Goal: Check status

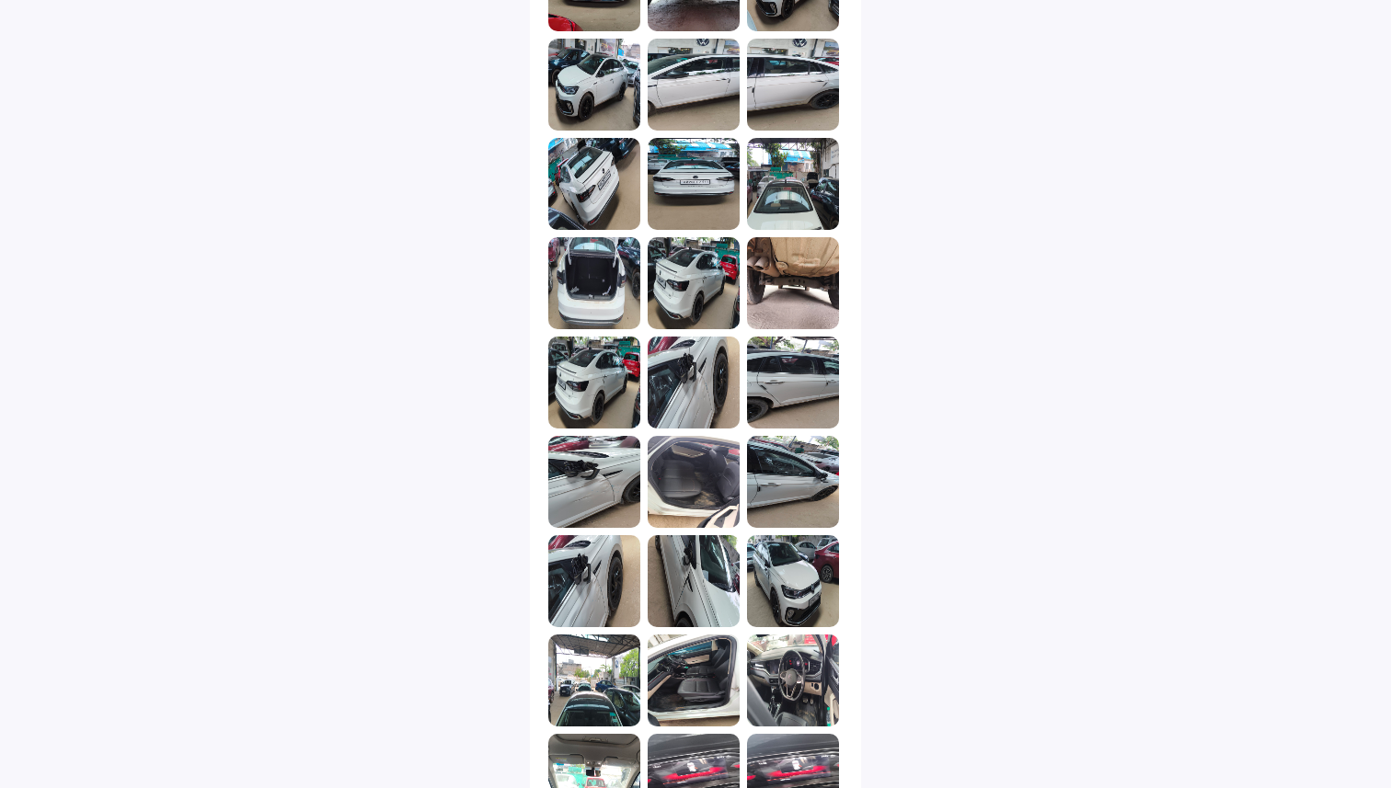
scroll to position [611, 0]
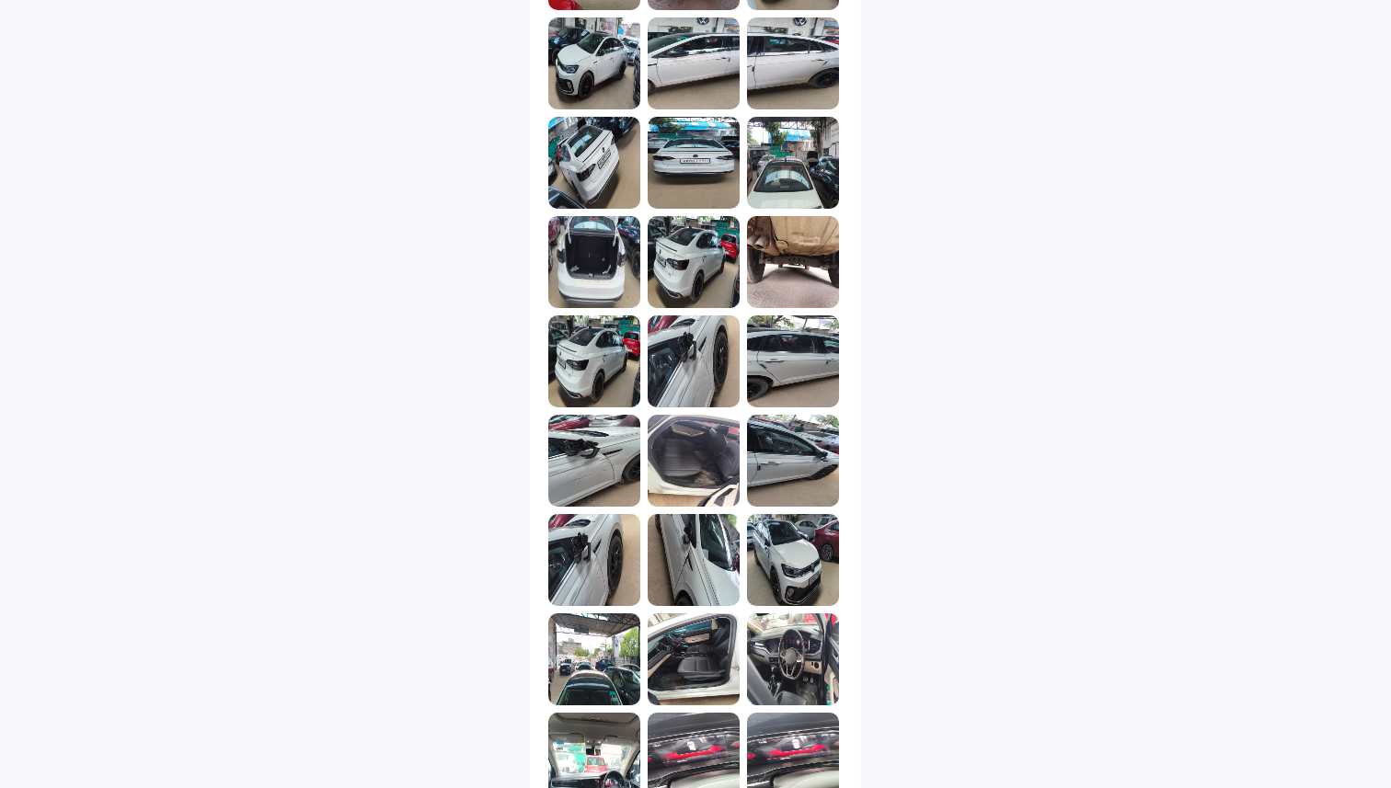
click at [788, 592] on img at bounding box center [793, 560] width 92 height 92
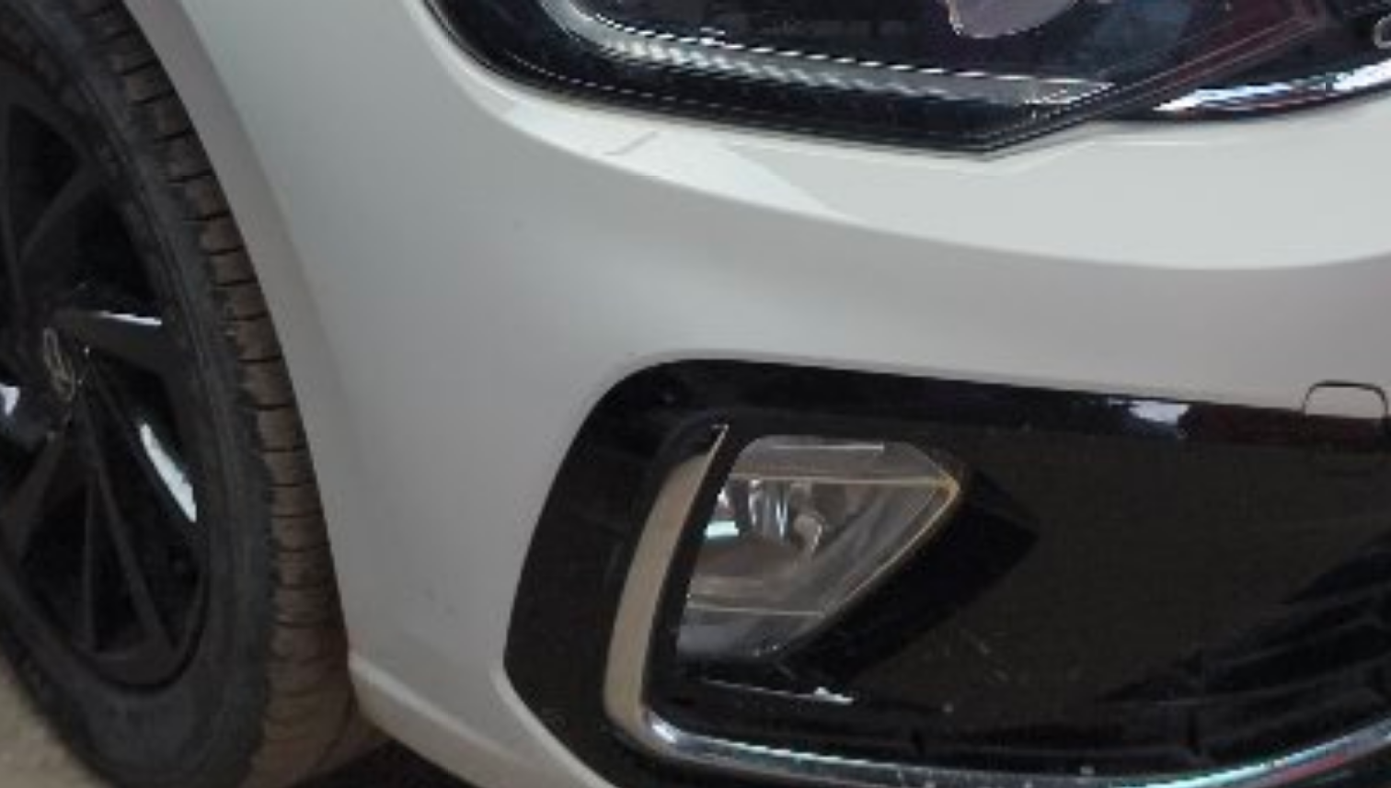
click at [615, 597] on img "Lightbox" at bounding box center [778, 101] width 2478 height 1394
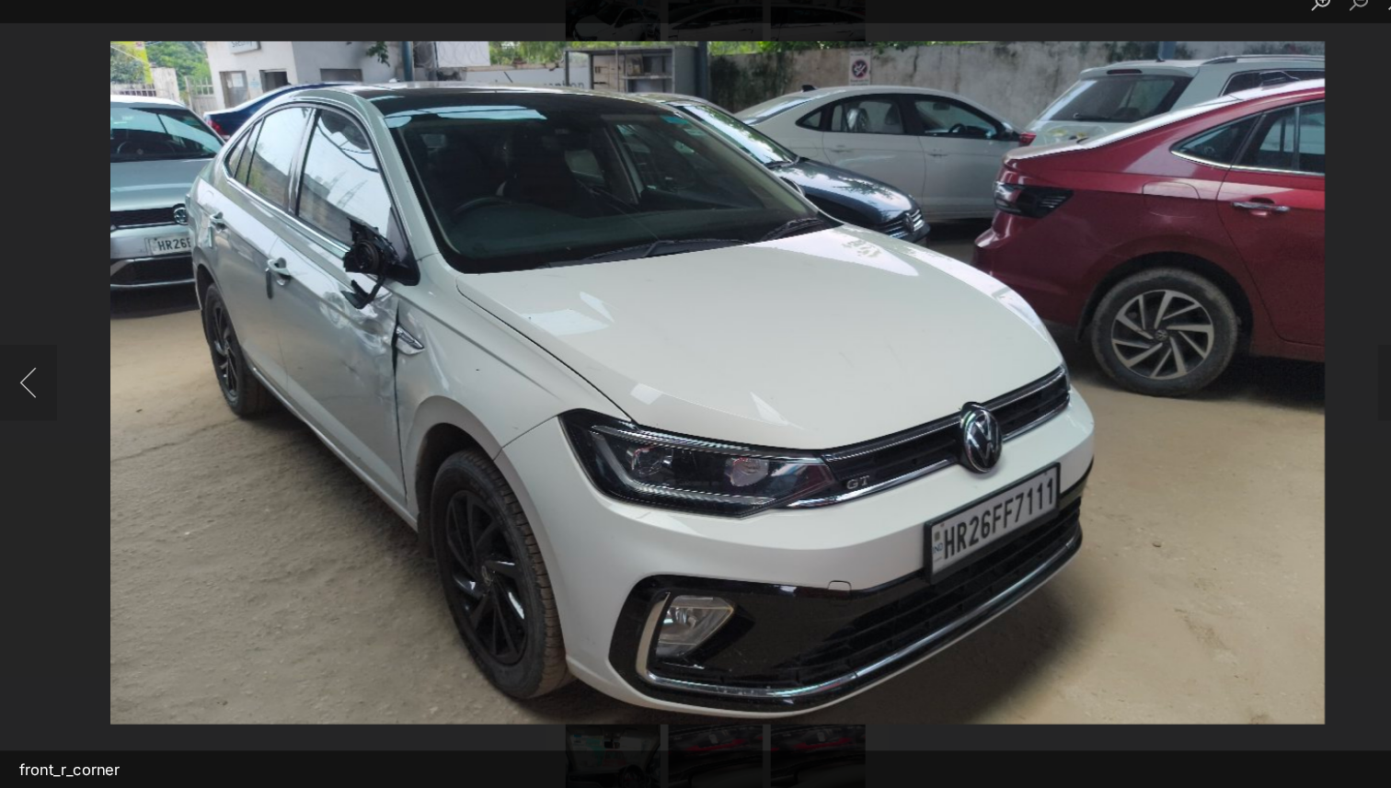
scroll to position [635, 0]
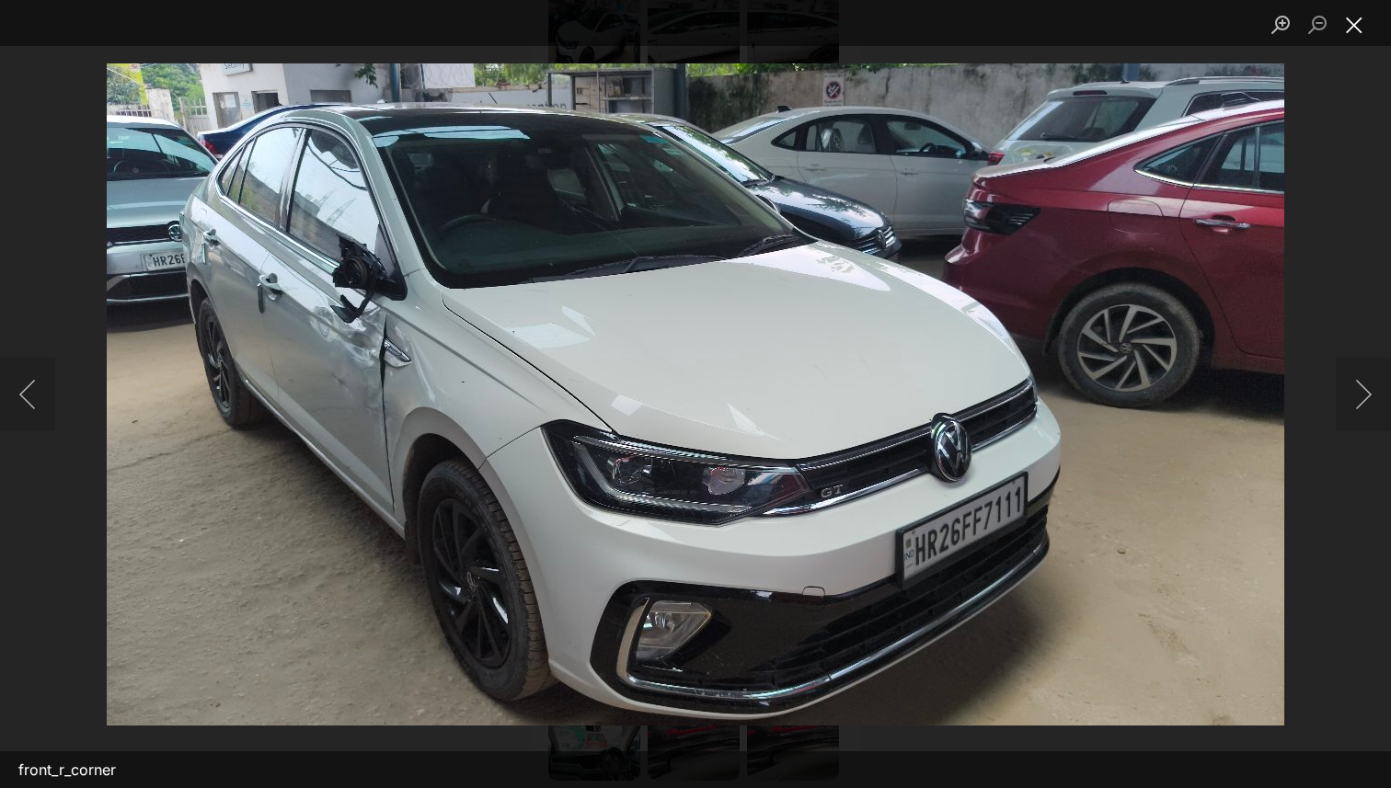
click at [1353, 21] on button "Close lightbox" at bounding box center [1354, 24] width 37 height 32
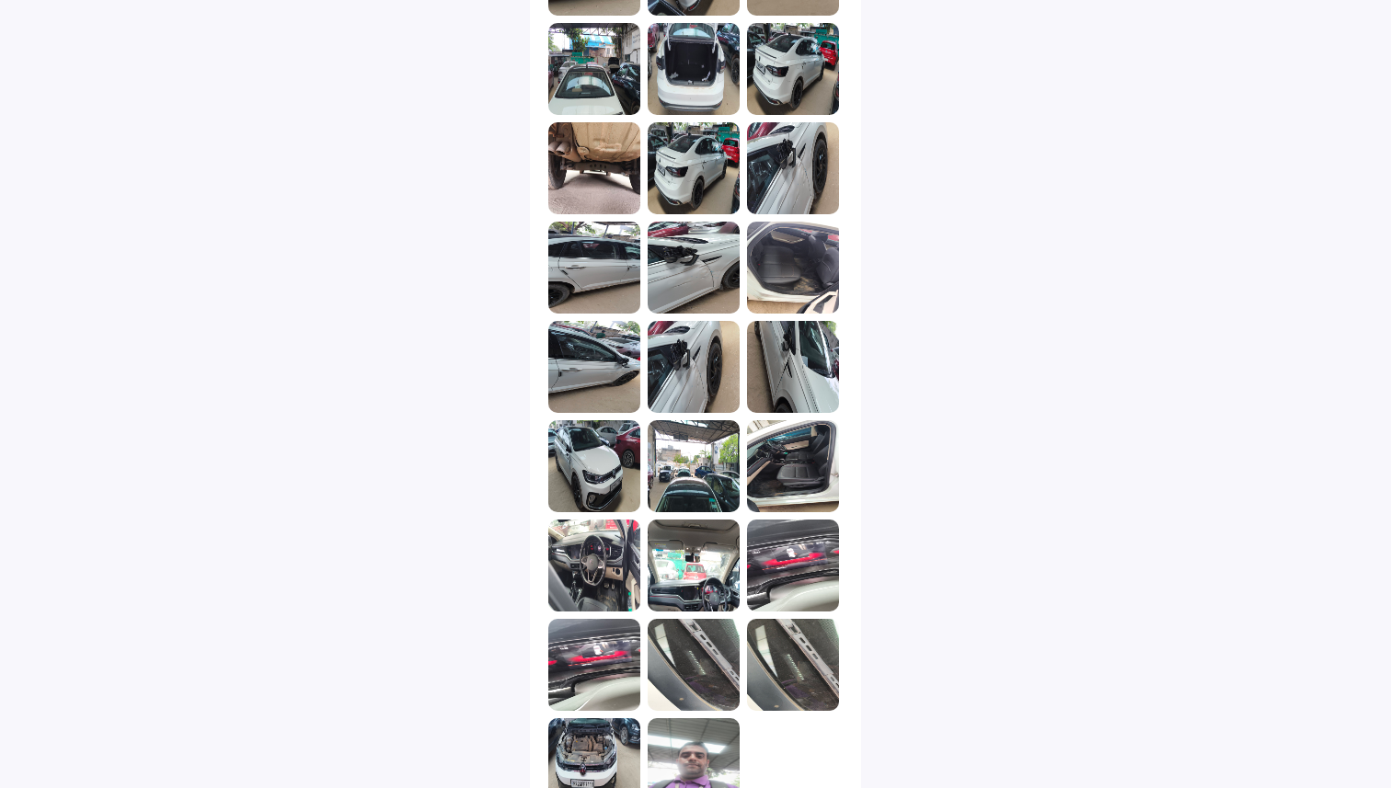
scroll to position [1839, 0]
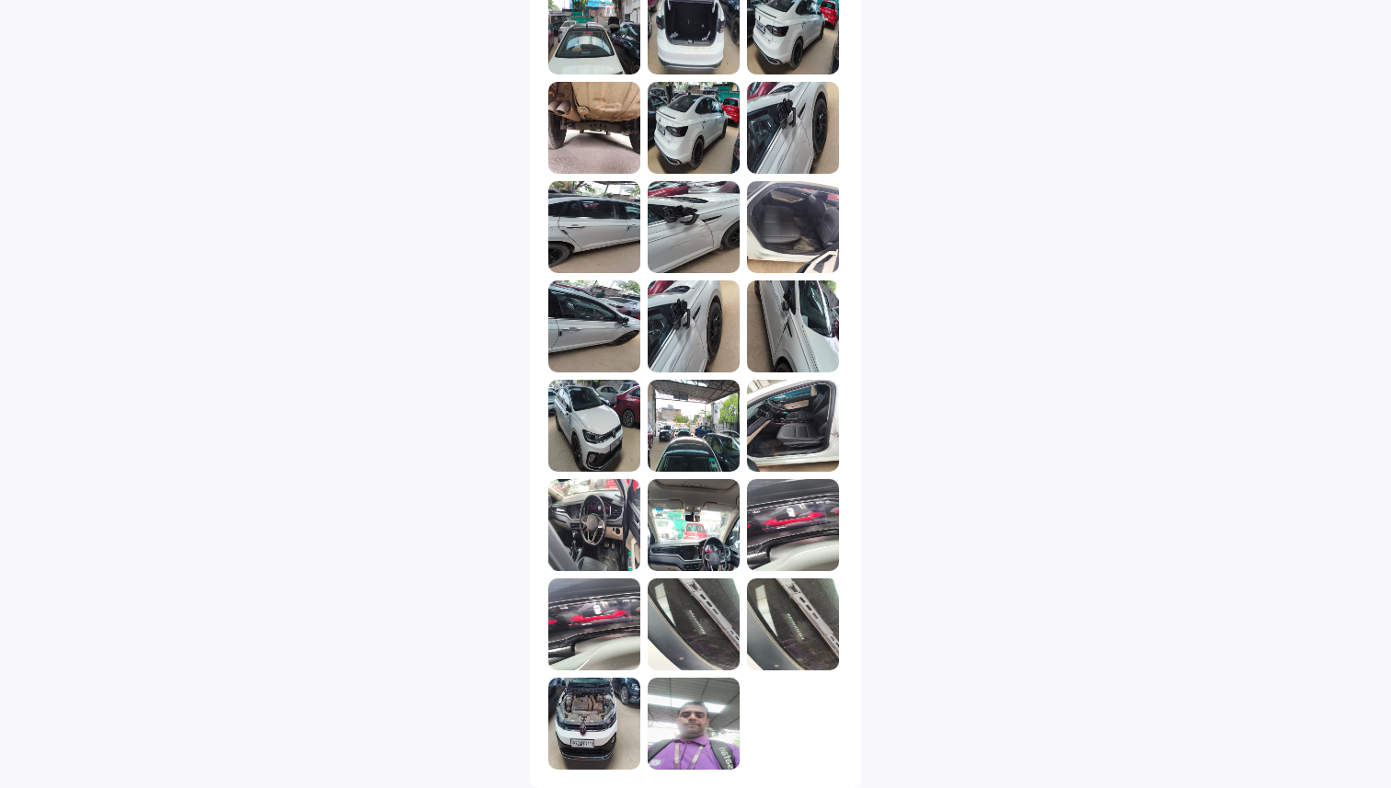
click at [713, 713] on img at bounding box center [694, 724] width 92 height 92
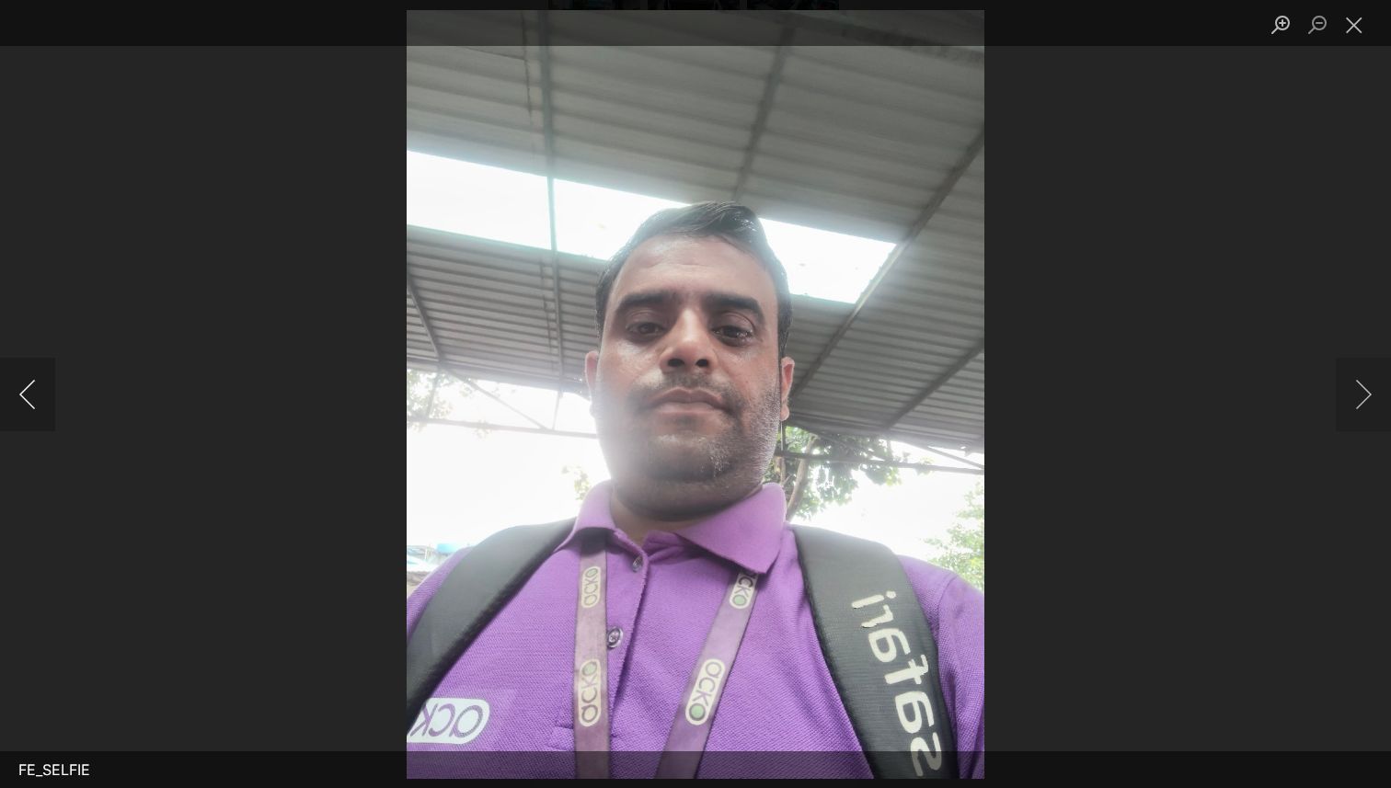
click at [29, 394] on button "Previous image" at bounding box center [27, 395] width 55 height 74
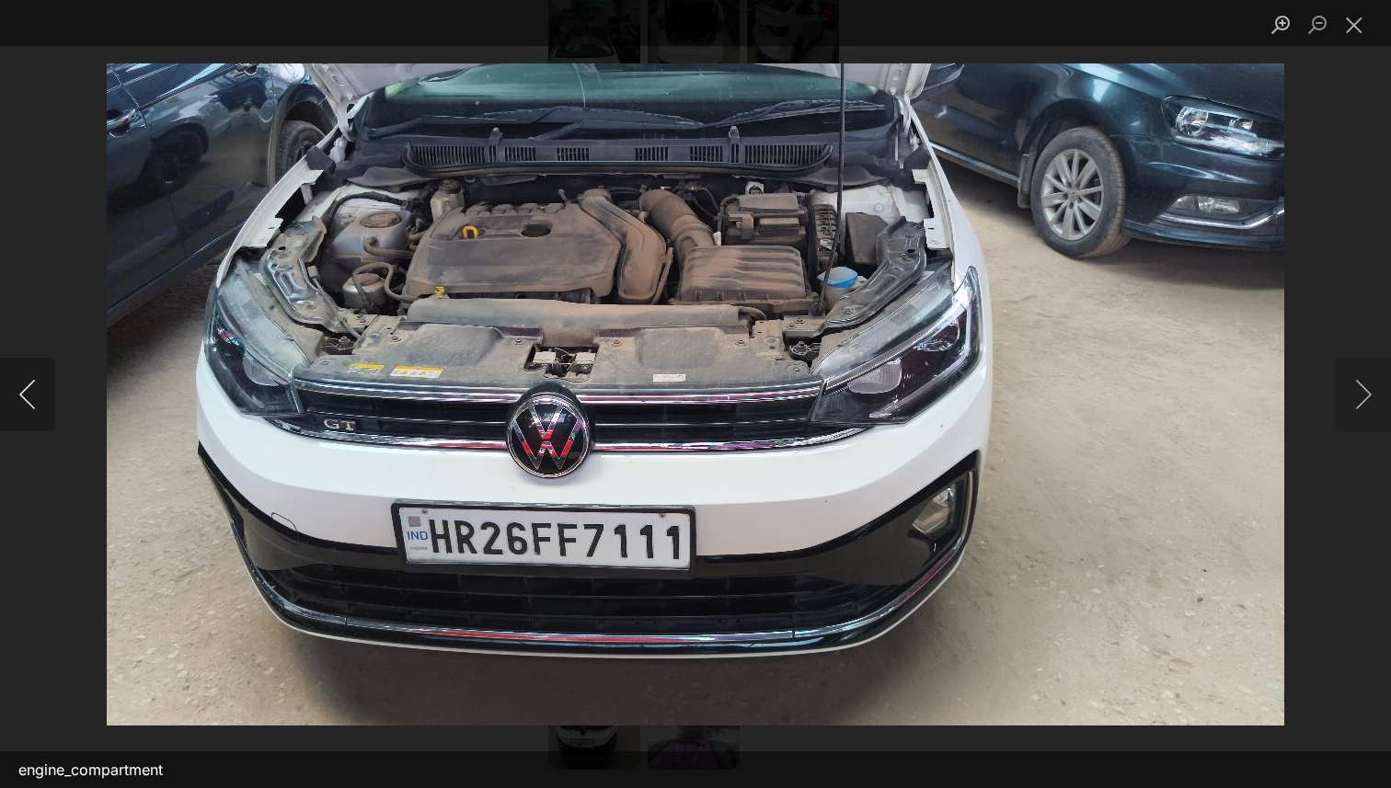
click at [29, 394] on button "Previous image" at bounding box center [27, 395] width 55 height 74
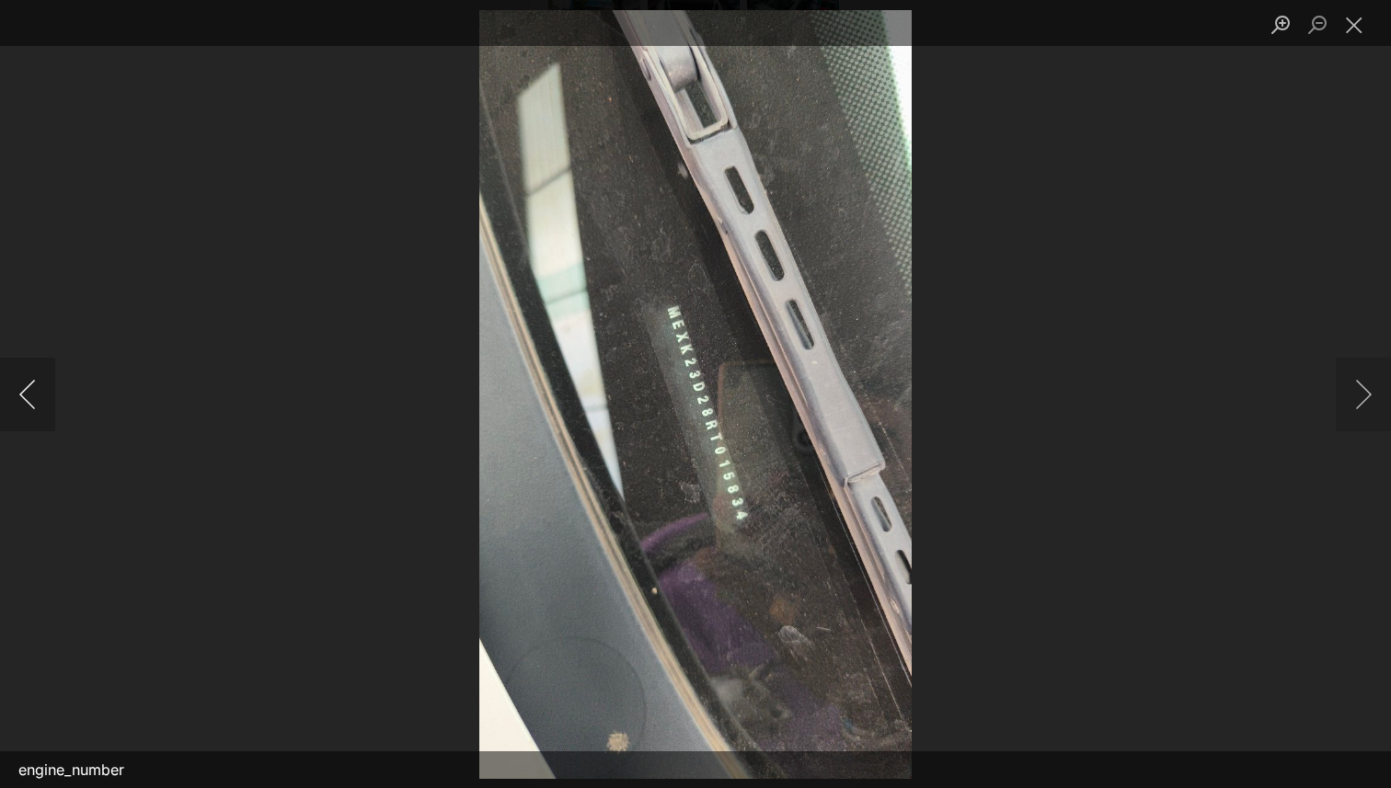
click at [29, 394] on button "Previous image" at bounding box center [27, 395] width 55 height 74
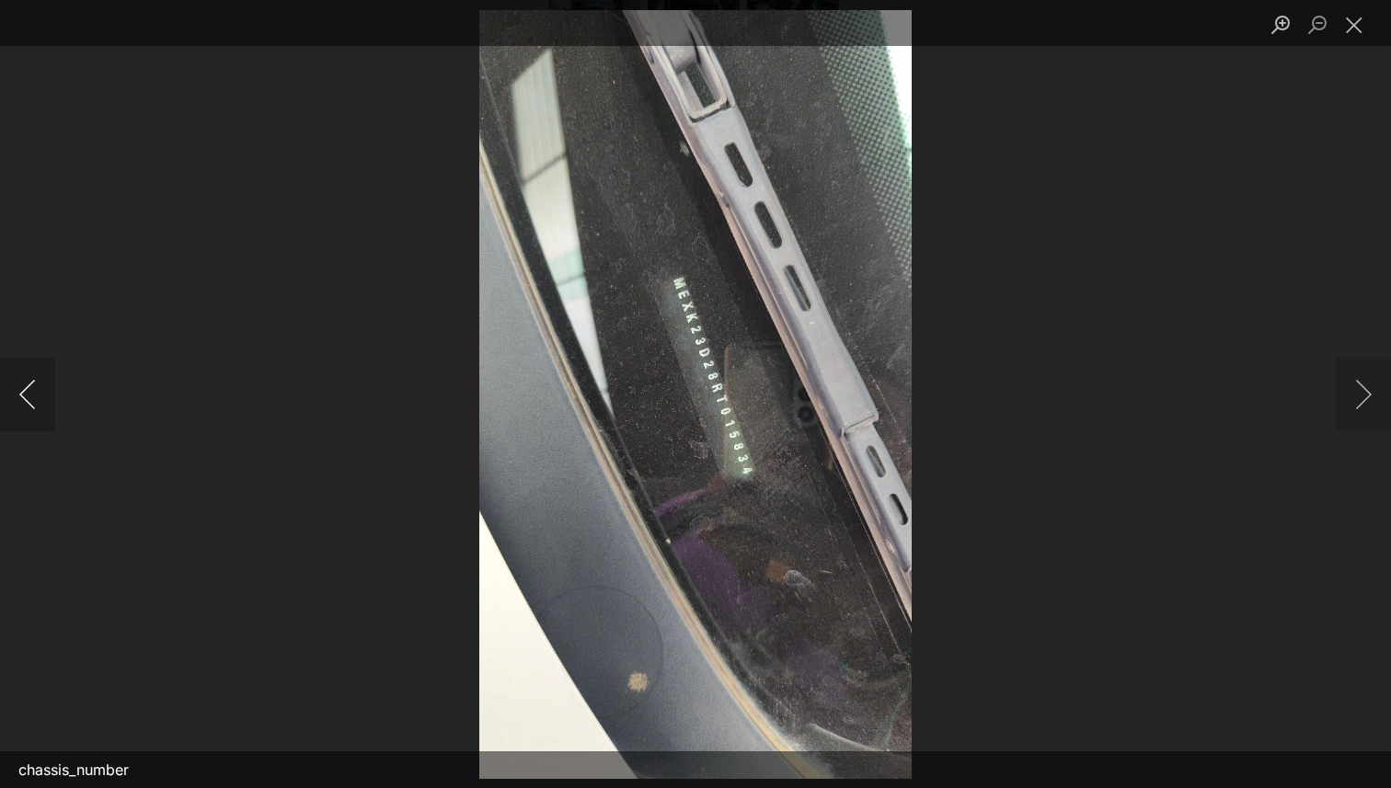
click at [29, 394] on button "Previous image" at bounding box center [27, 395] width 55 height 74
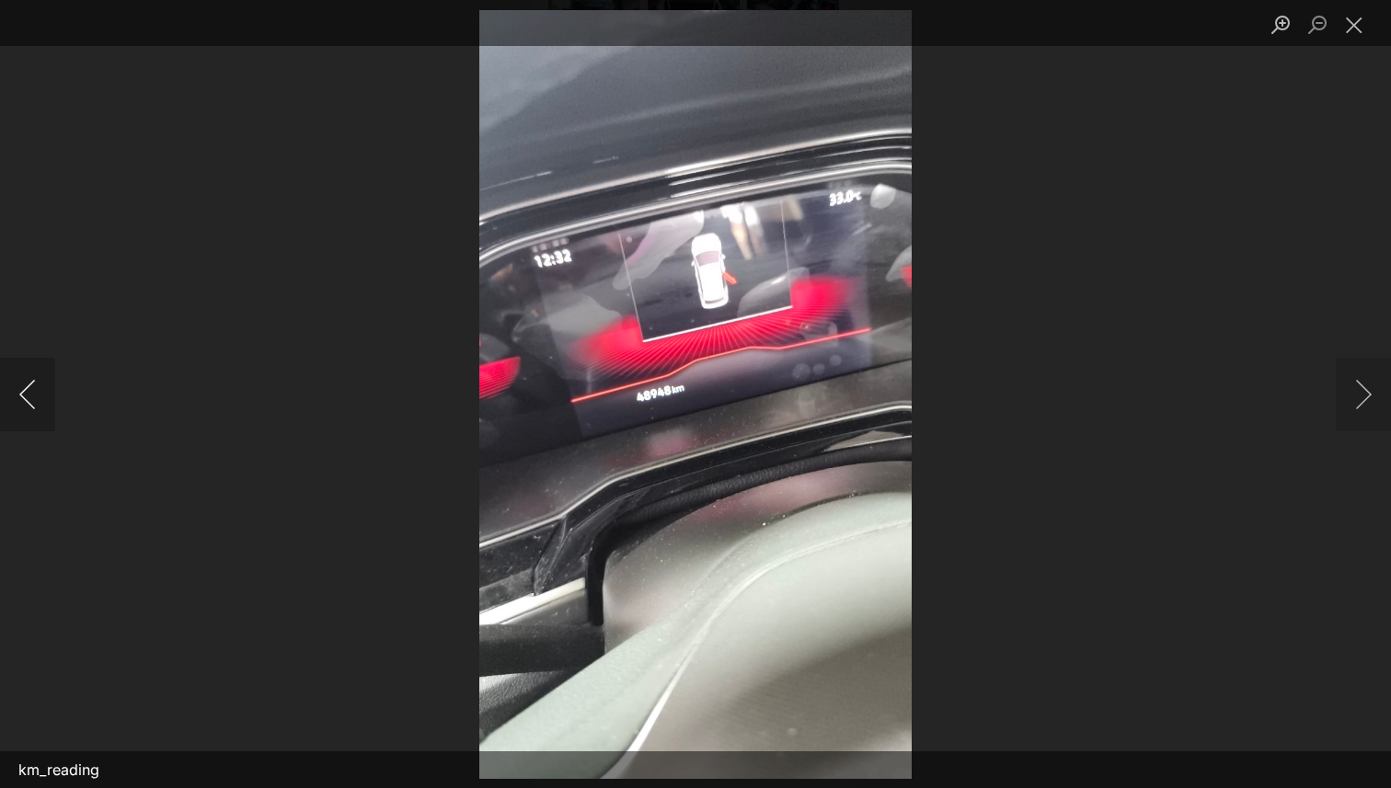
click at [29, 394] on button "Previous image" at bounding box center [27, 395] width 55 height 74
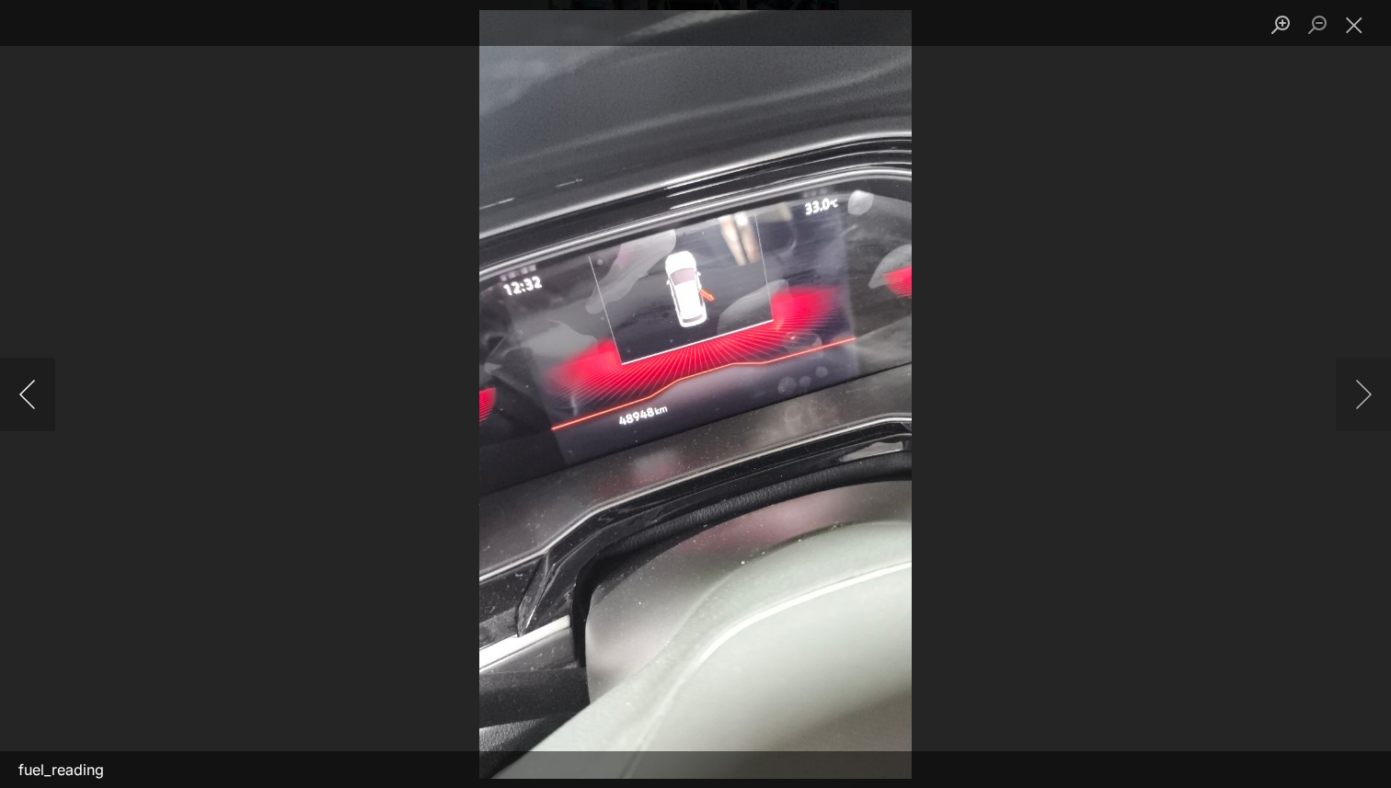
click at [29, 394] on button "Previous image" at bounding box center [27, 395] width 55 height 74
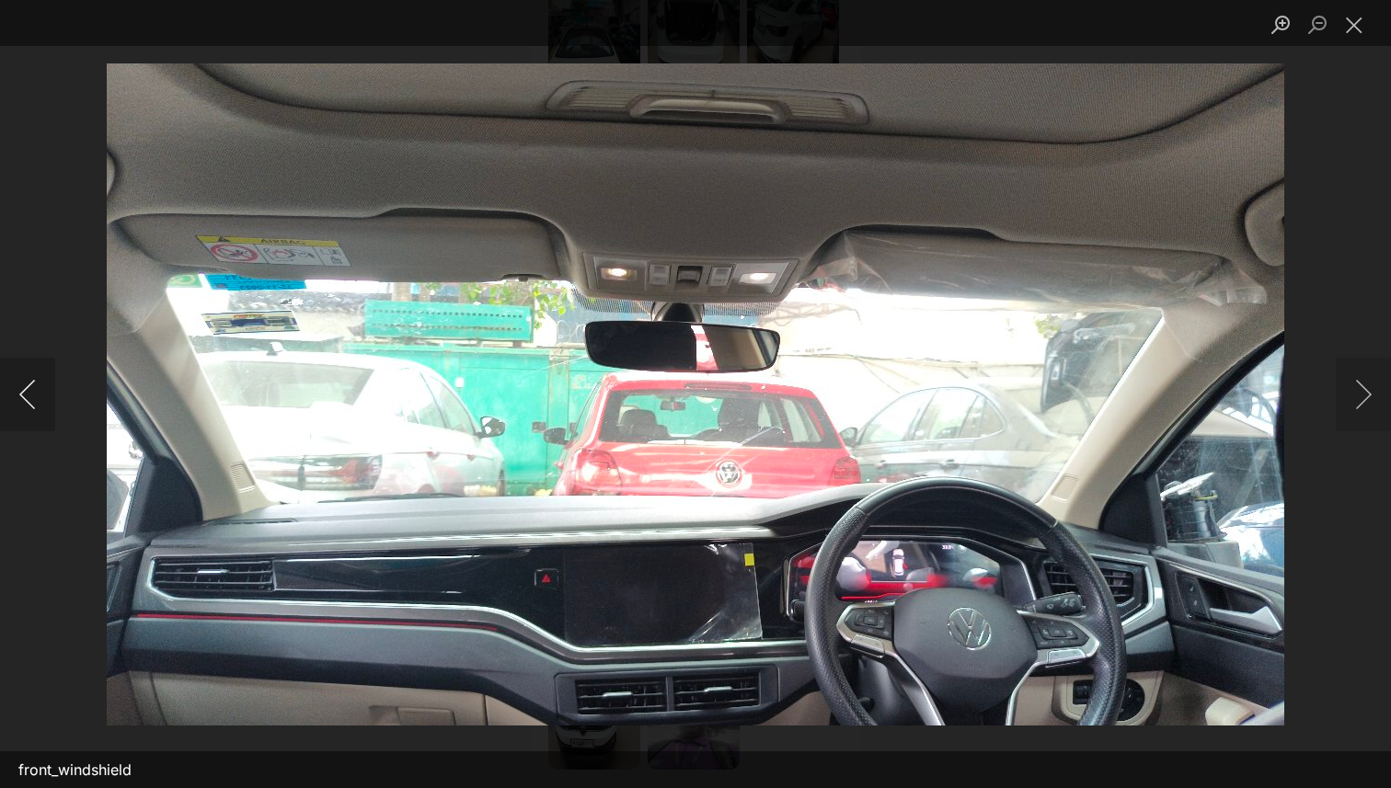
click at [29, 394] on button "Previous image" at bounding box center [27, 395] width 55 height 74
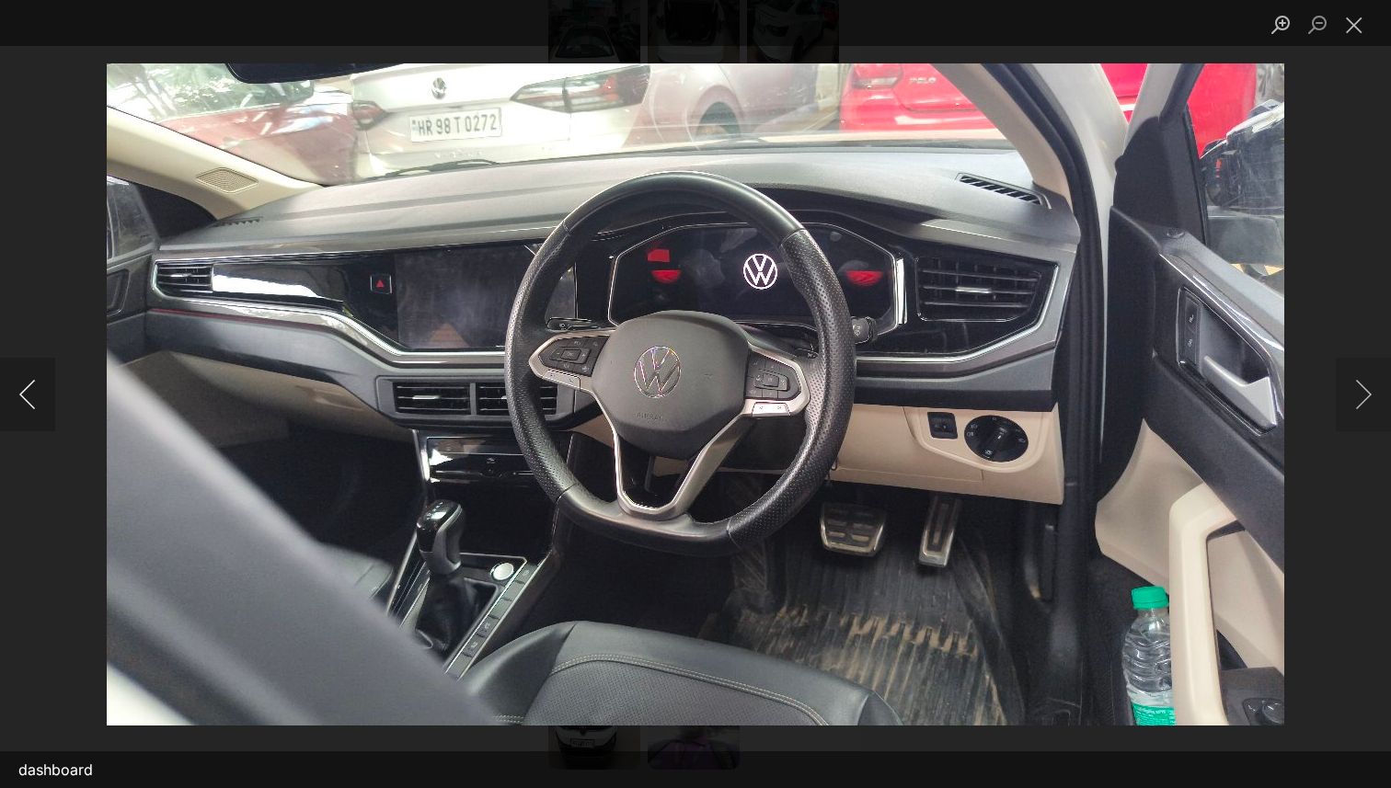
click at [29, 394] on button "Previous image" at bounding box center [27, 395] width 55 height 74
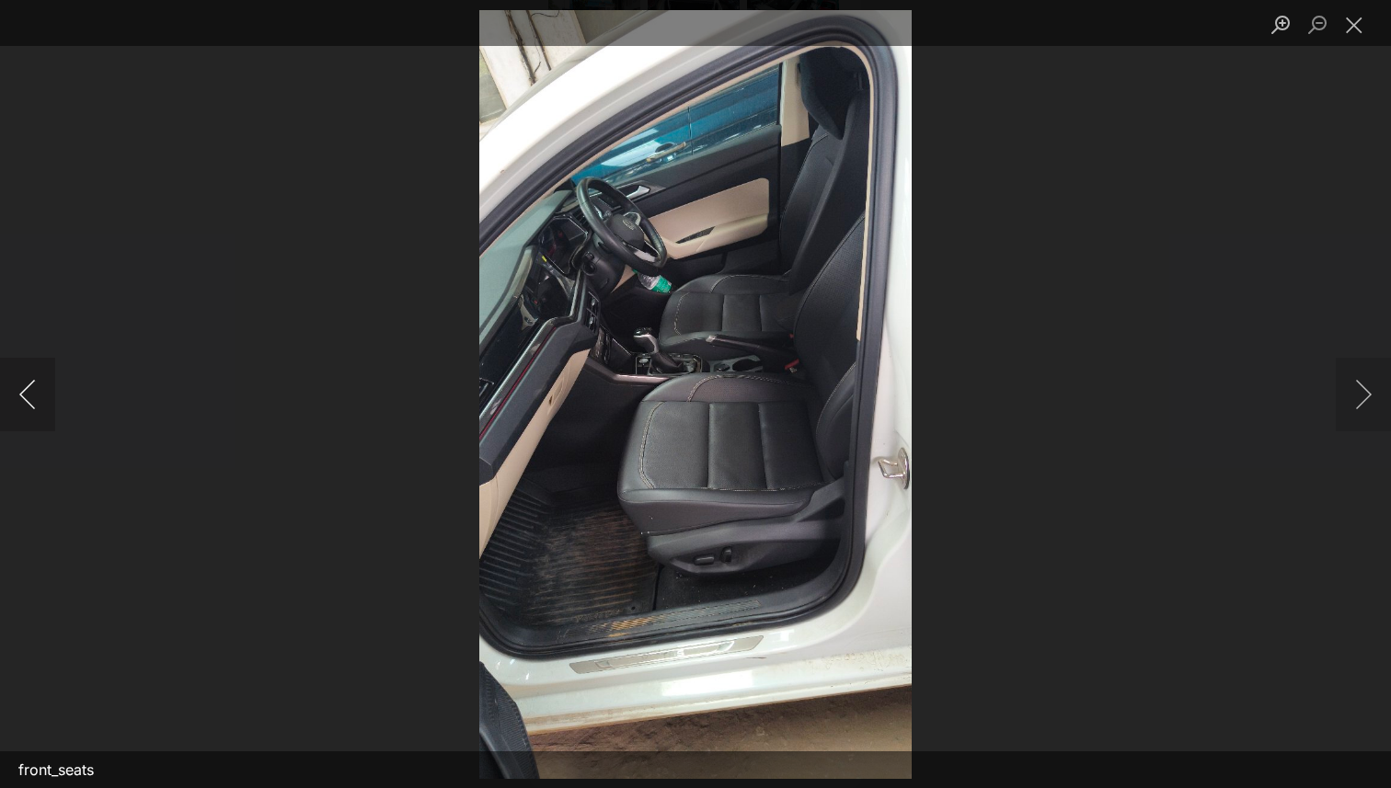
click at [29, 394] on button "Previous image" at bounding box center [27, 395] width 55 height 74
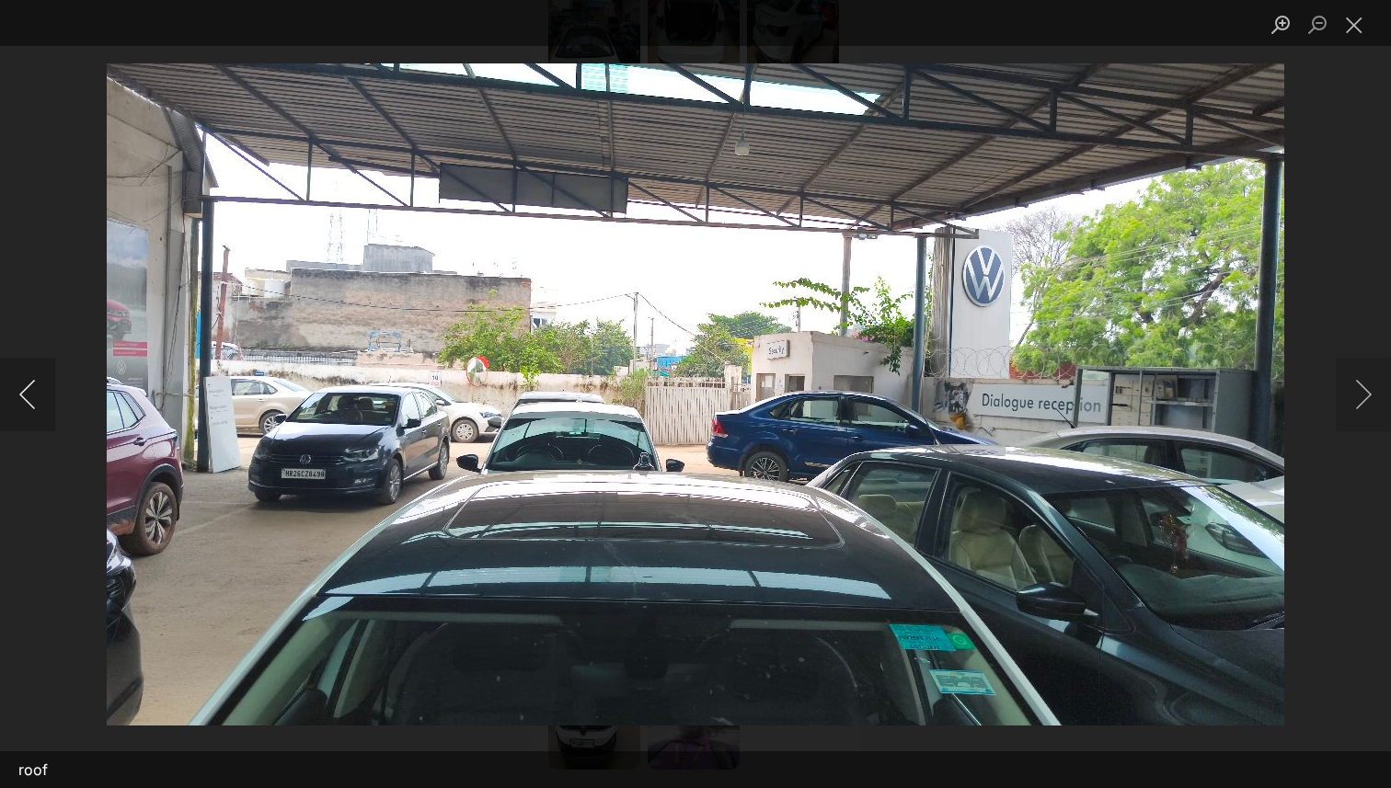
click at [29, 394] on button "Previous image" at bounding box center [27, 395] width 55 height 74
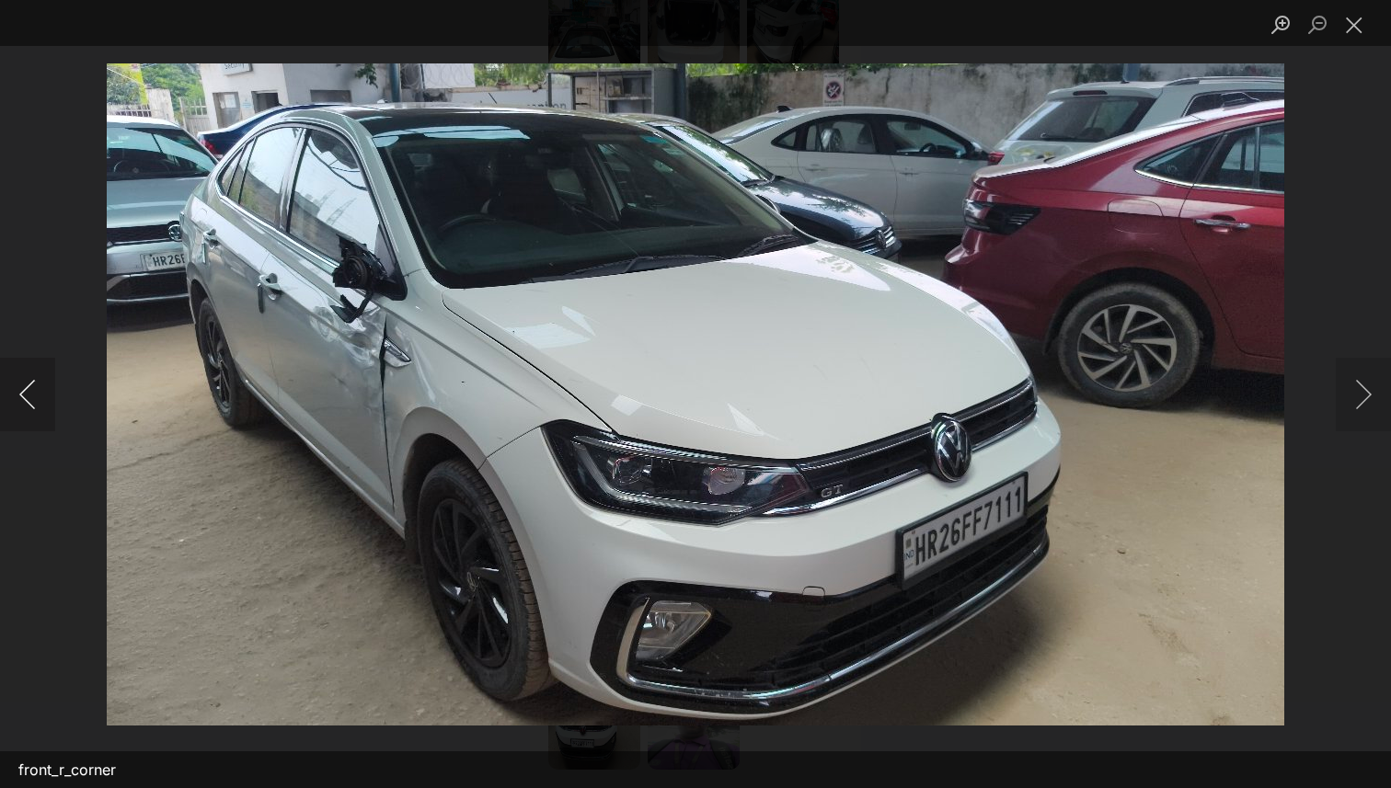
click at [29, 394] on button "Previous image" at bounding box center [27, 395] width 55 height 74
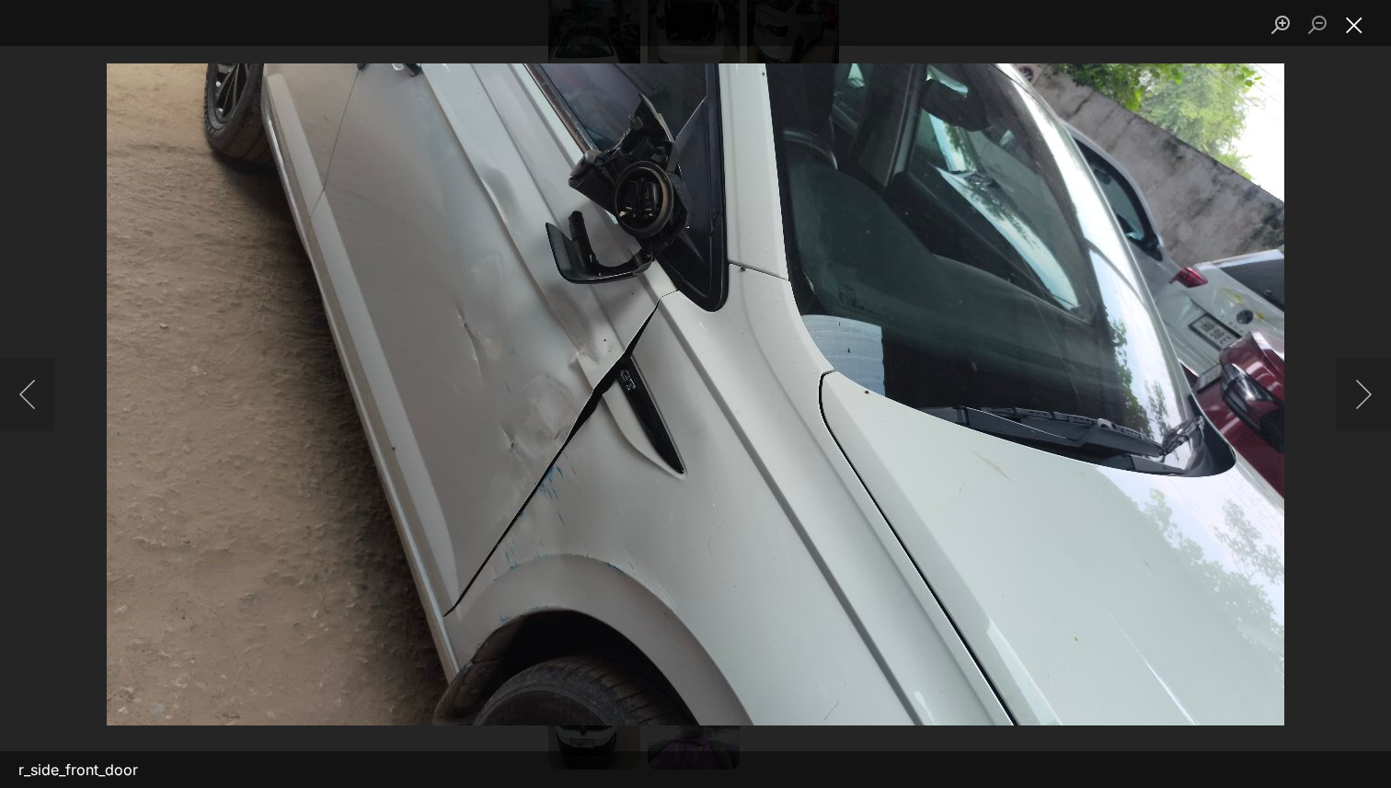
click at [1357, 27] on button "Close lightbox" at bounding box center [1354, 24] width 37 height 32
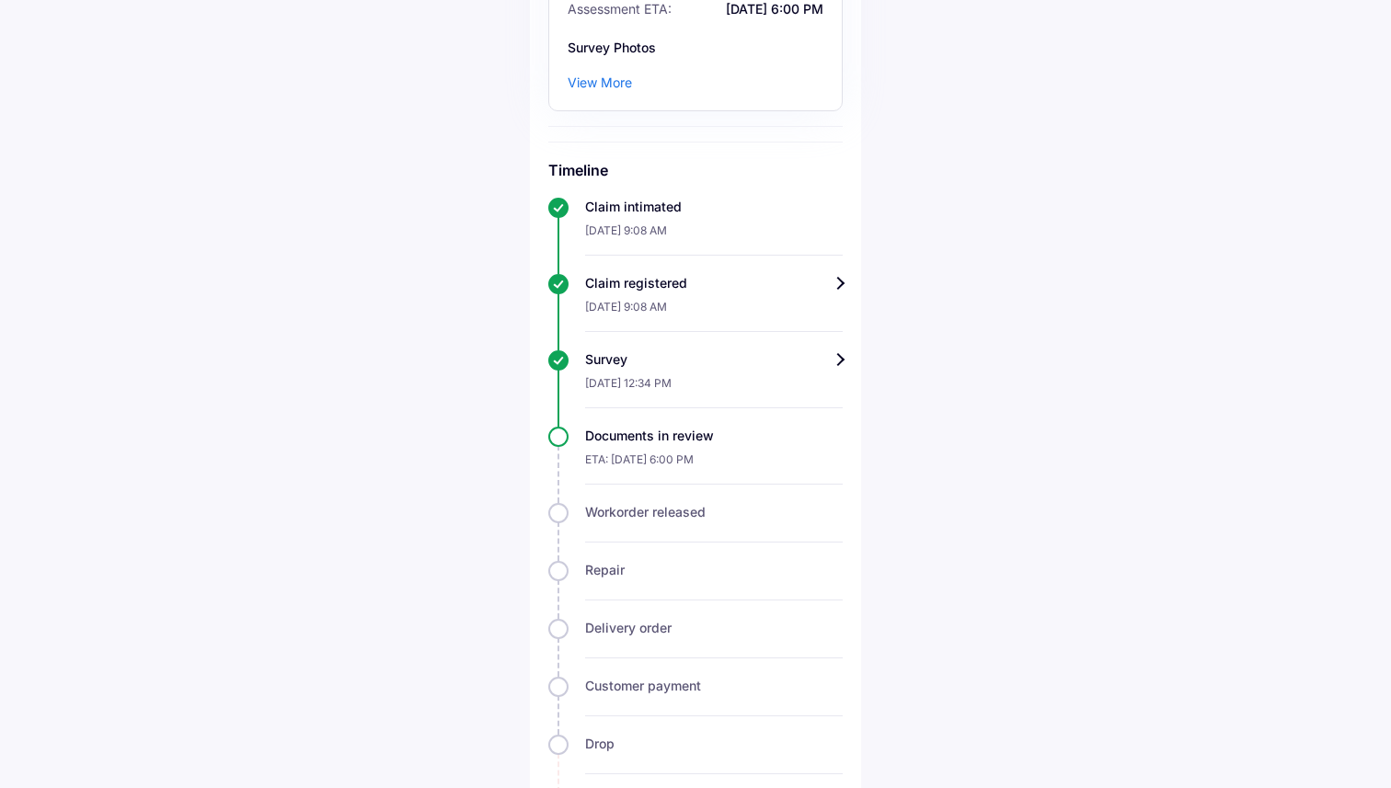
scroll to position [464, 0]
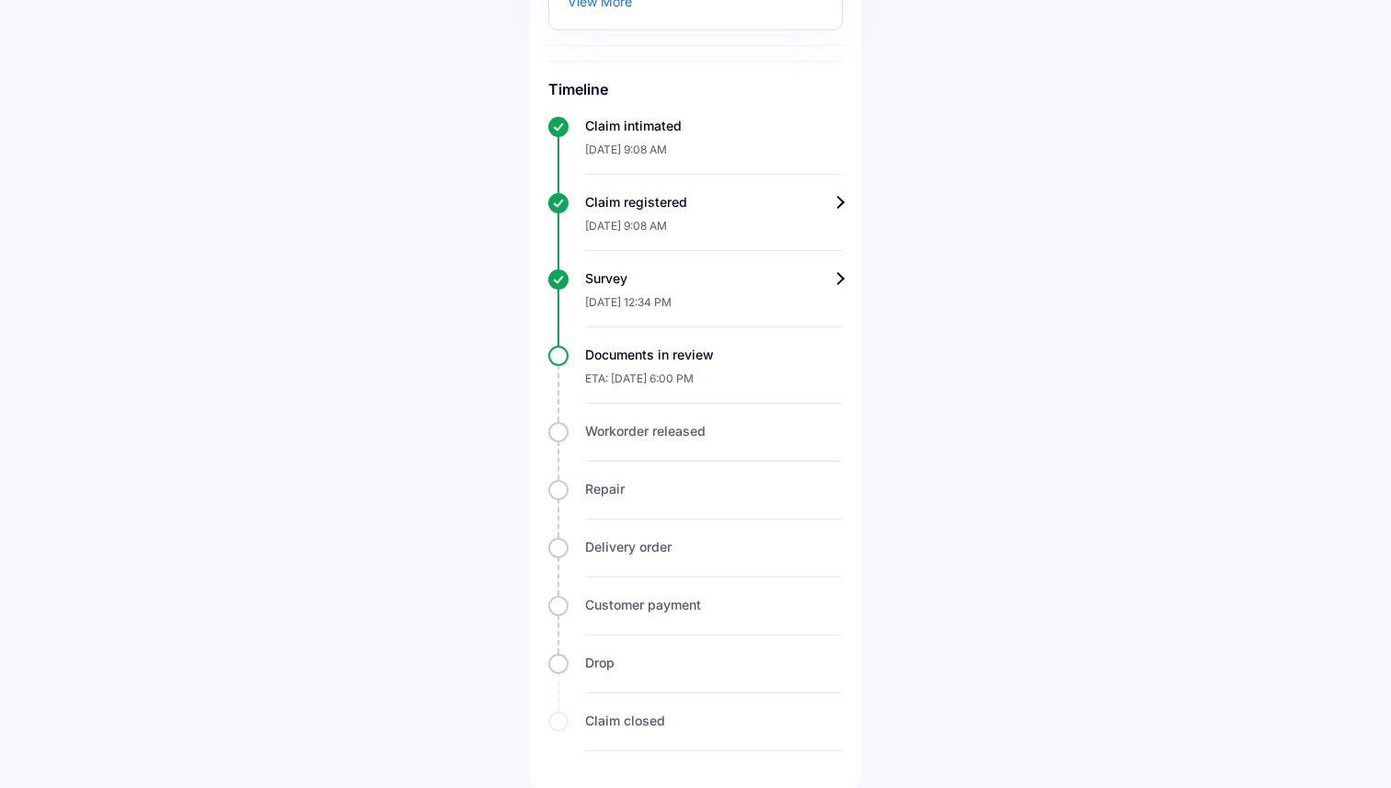
click at [639, 378] on div "ETA: 18-Aug-2025, 6:00 PM" at bounding box center [714, 384] width 258 height 40
click at [1057, 500] on div "Help Track claim for your Volkswagen Virtus Claim info Survey completed We have…" at bounding box center [695, 163] width 1391 height 1250
